Goal: Information Seeking & Learning: Learn about a topic

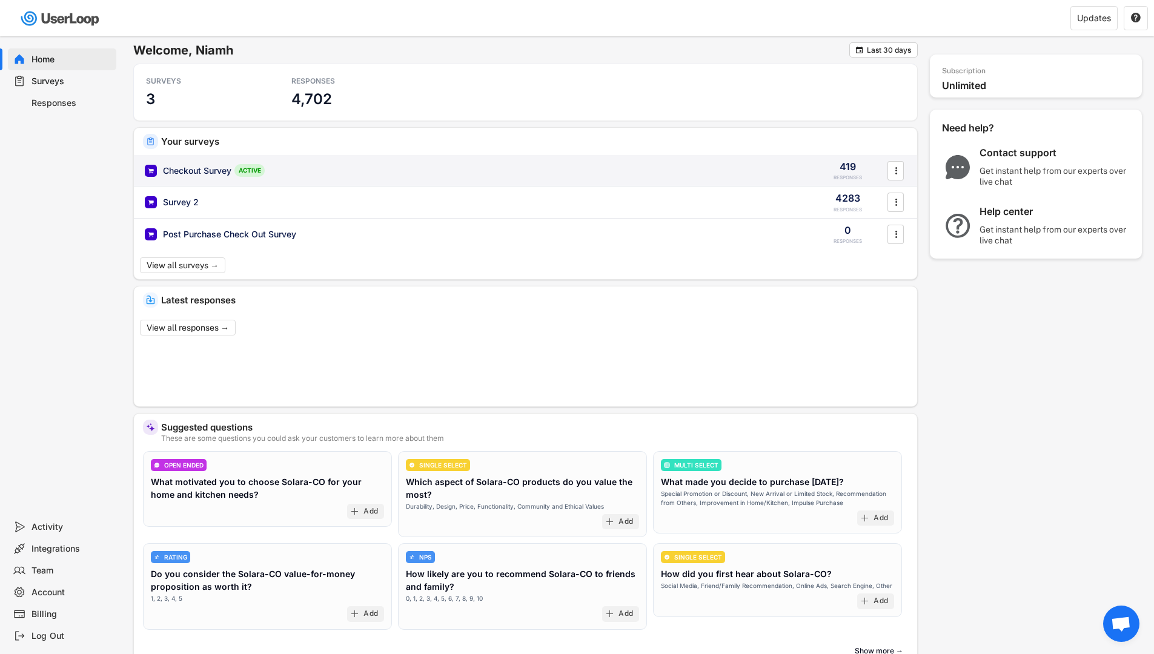
click at [308, 175] on div "Checkout Survey ACTIVE" at bounding box center [474, 170] width 659 height 13
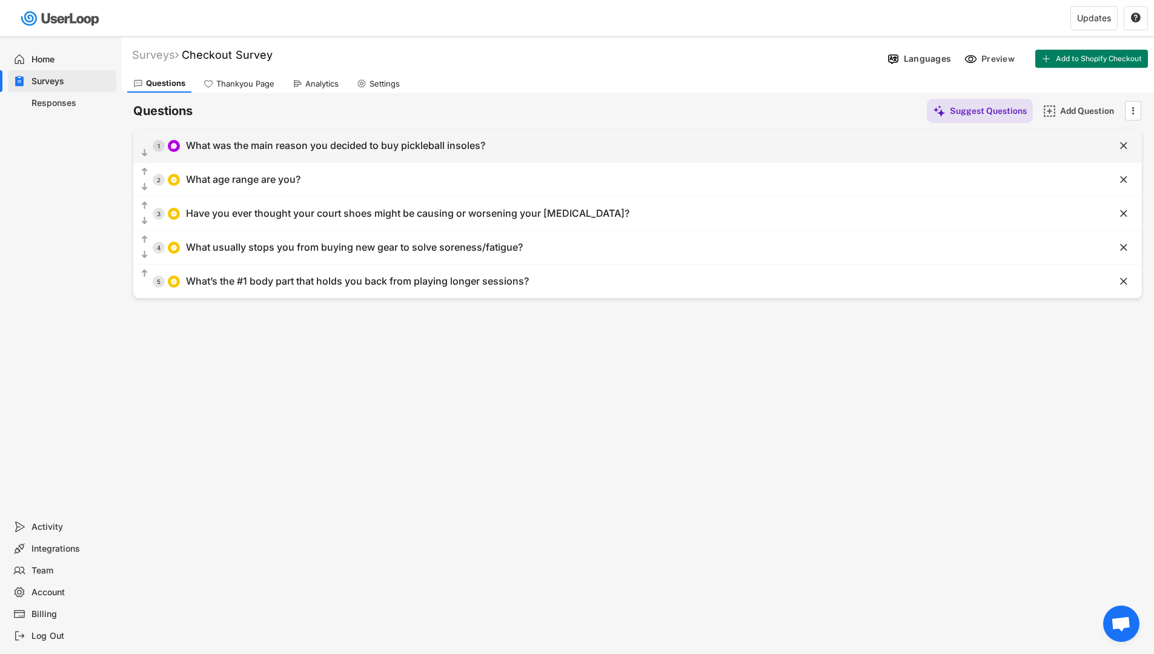
click at [306, 146] on div "What was the main reason you decided to buy pickleball insoles?" at bounding box center [335, 145] width 299 height 13
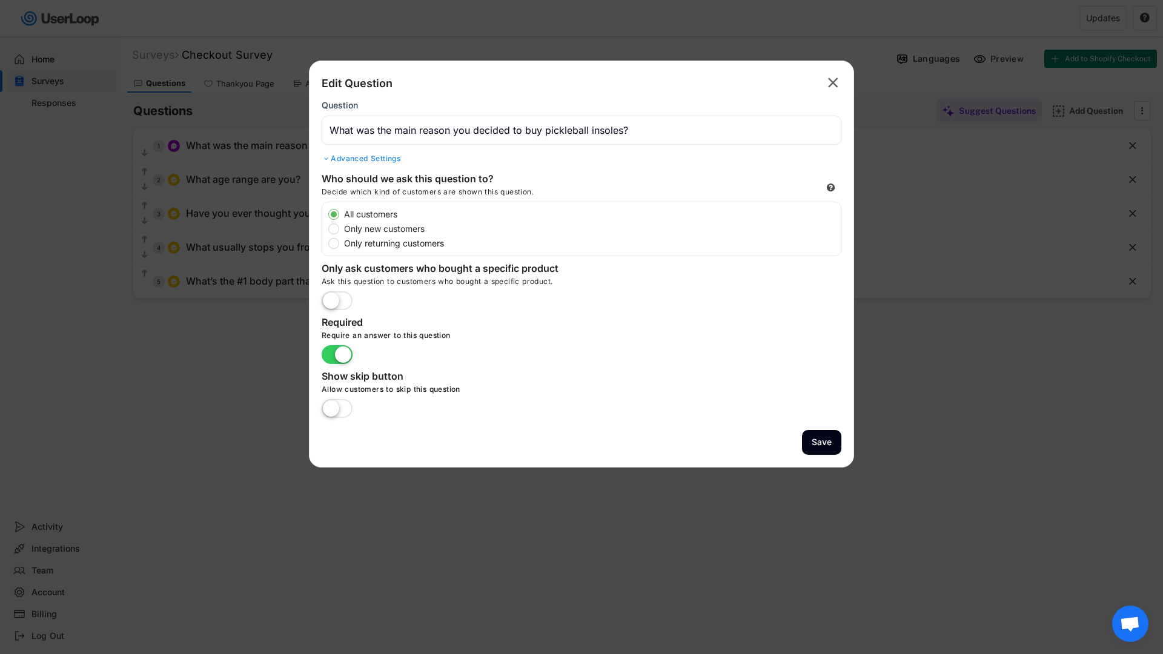
drag, startPoint x: 290, startPoint y: 139, endPoint x: 266, endPoint y: 115, distance: 33.4
click at [289, 139] on div at bounding box center [581, 327] width 1163 height 654
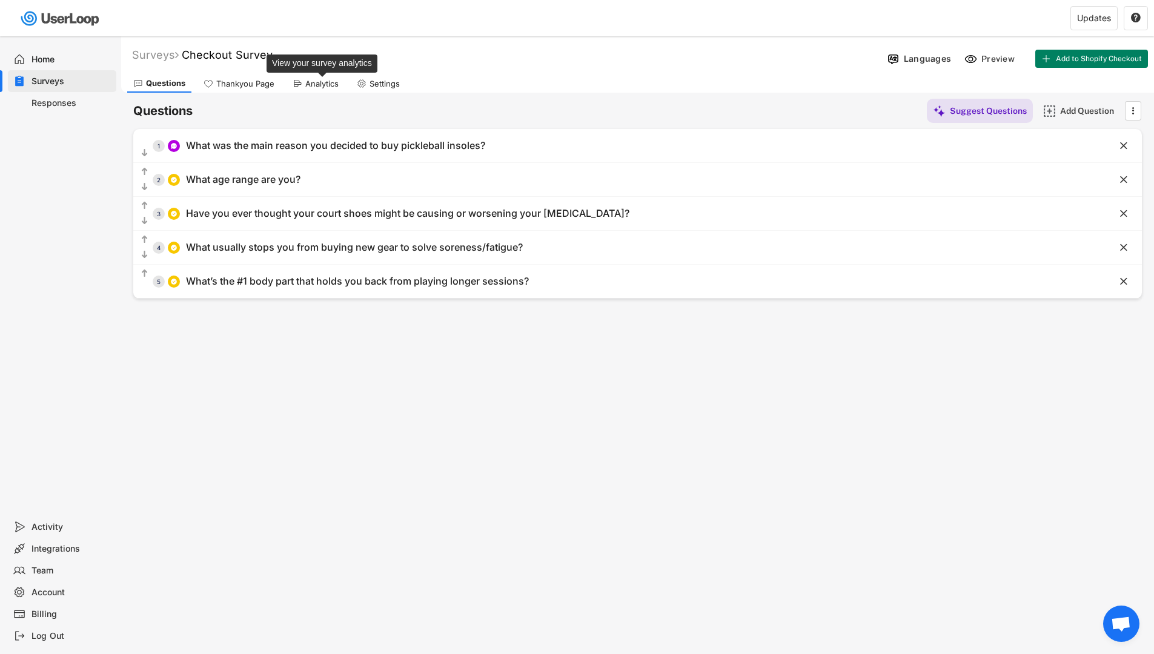
click at [319, 84] on div "Analytics" at bounding box center [321, 84] width 33 height 10
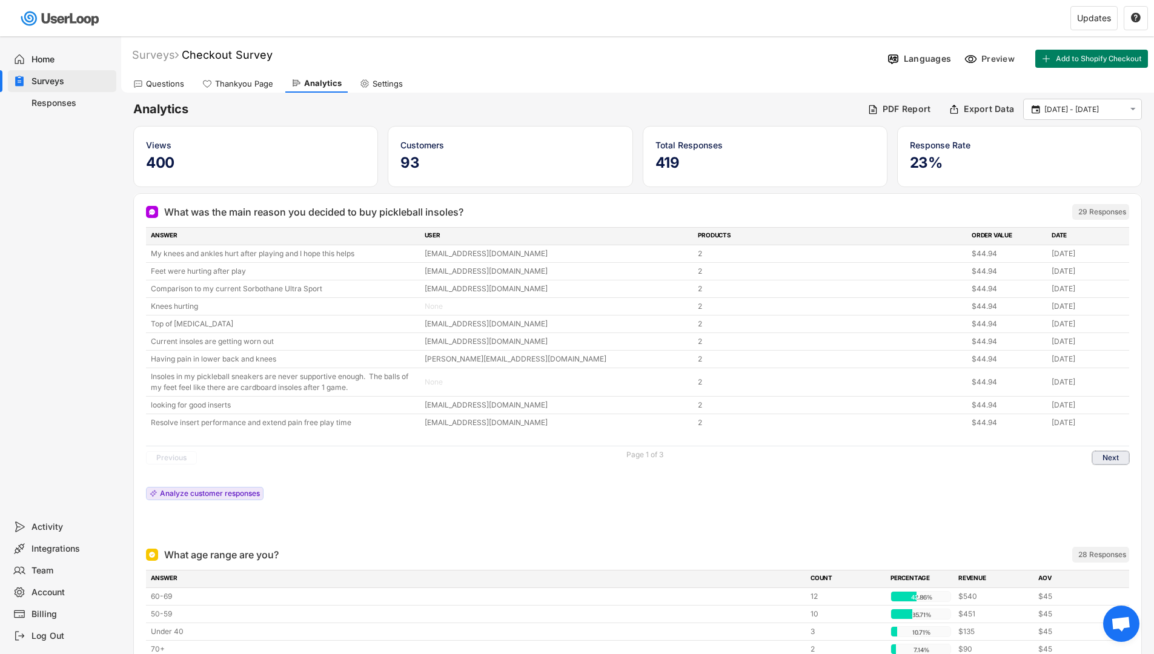
click at [1111, 456] on button "Next" at bounding box center [1110, 457] width 37 height 13
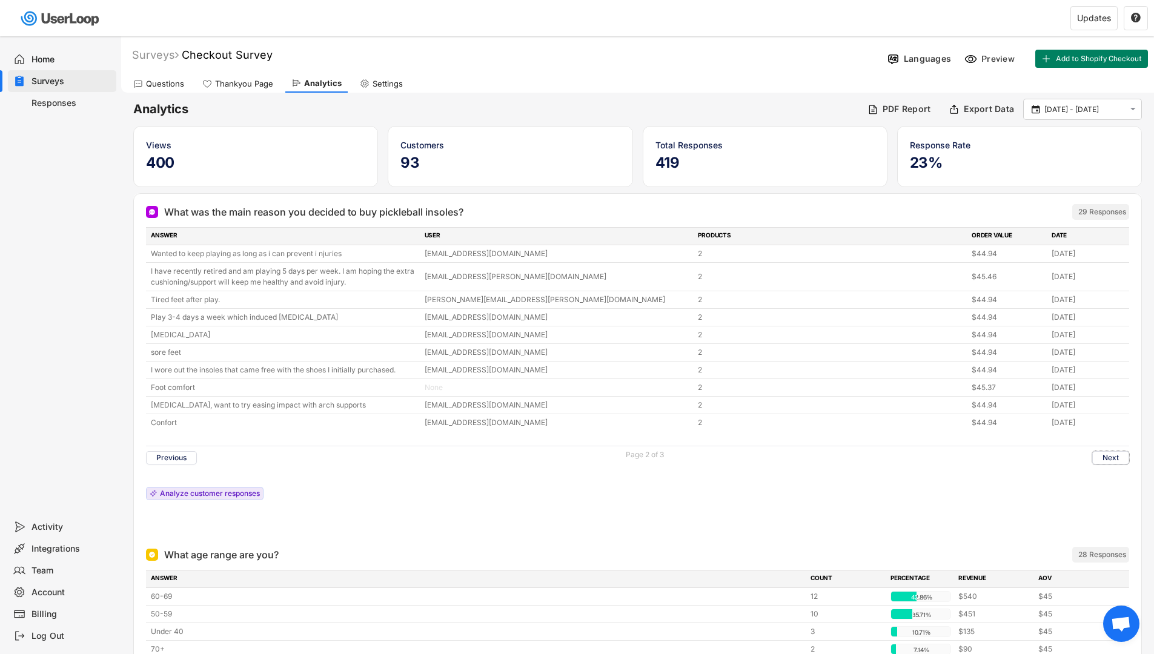
click at [77, 98] on div "Responses" at bounding box center [72, 104] width 80 height 12
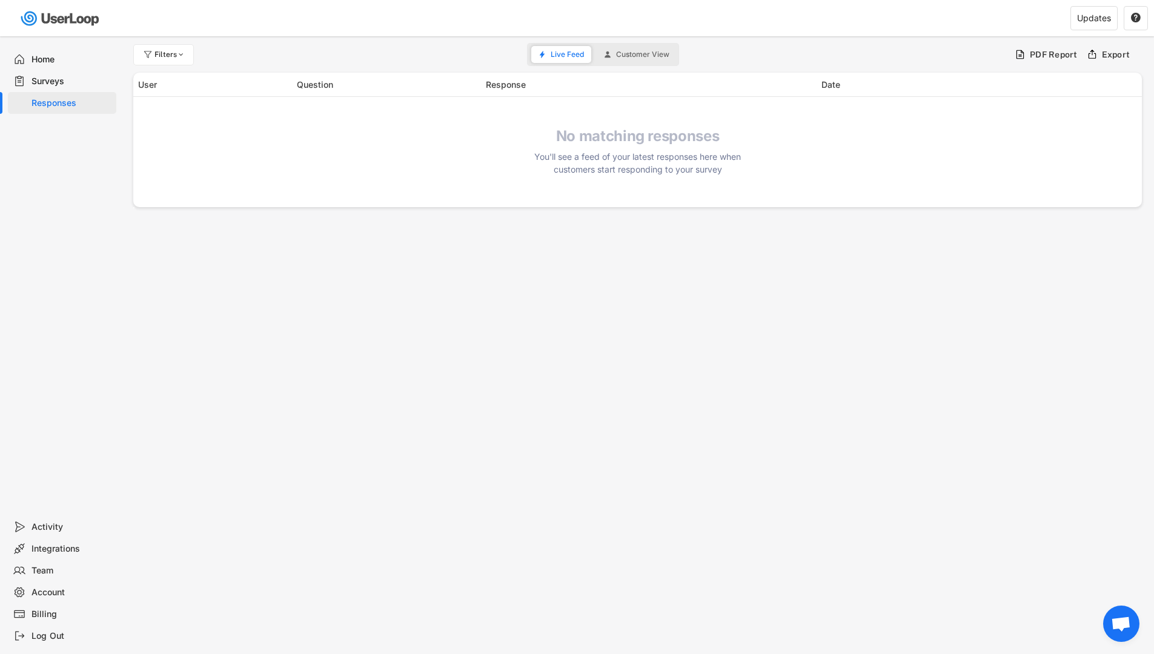
click at [69, 104] on div "Responses" at bounding box center [72, 104] width 80 height 12
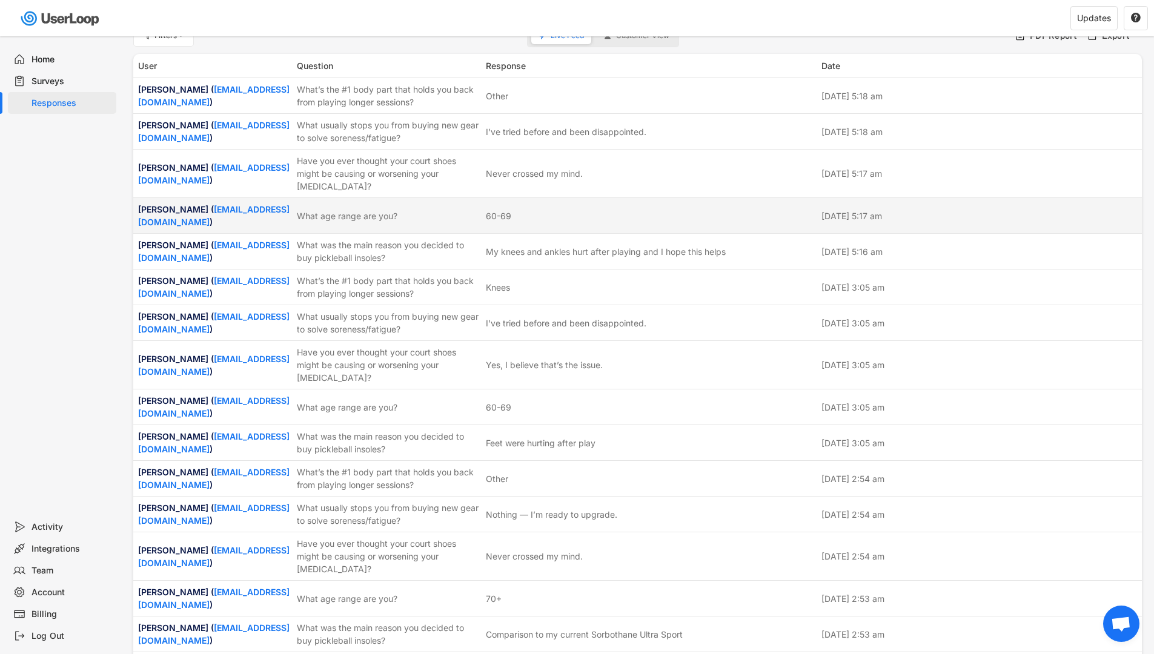
scroll to position [19, 0]
